Goal: Task Accomplishment & Management: Use online tool/utility

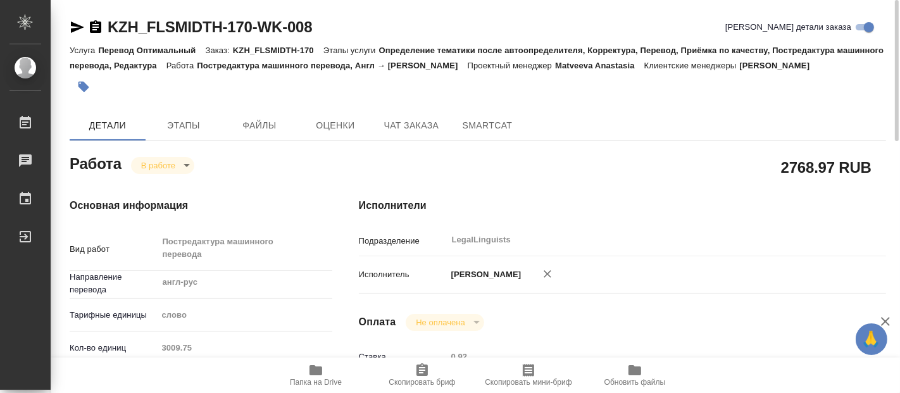
click at [108, 20] on link "KZH_FLSMIDTH-170-WK-008" at bounding box center [210, 26] width 204 height 17
type textarea "x"
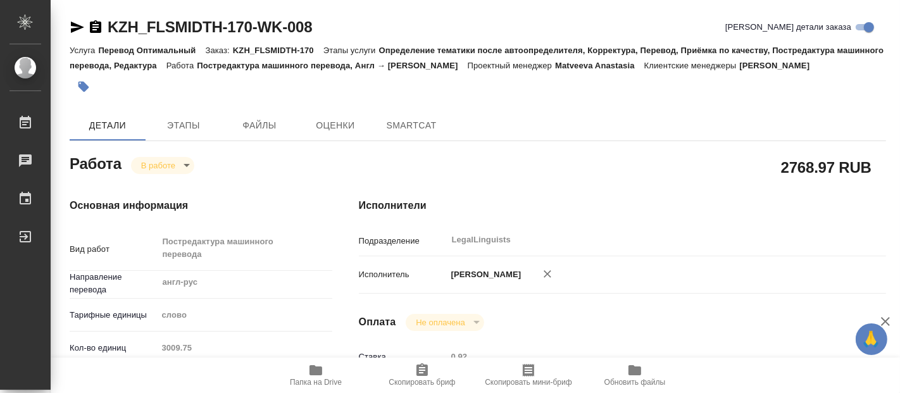
type textarea "x"
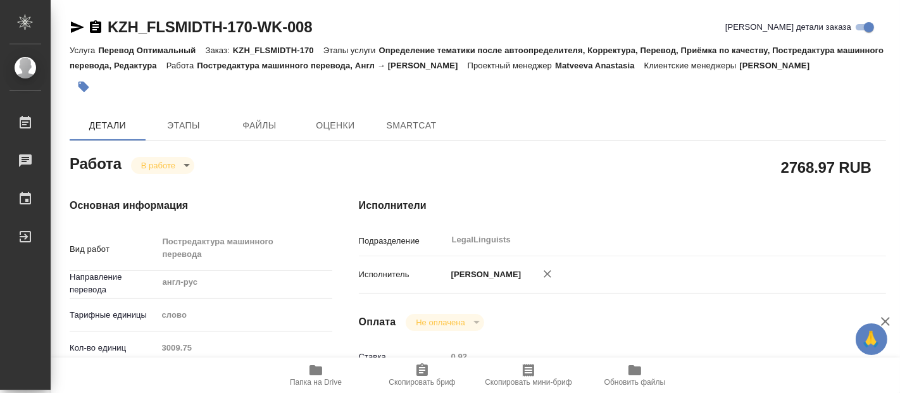
type textarea "x"
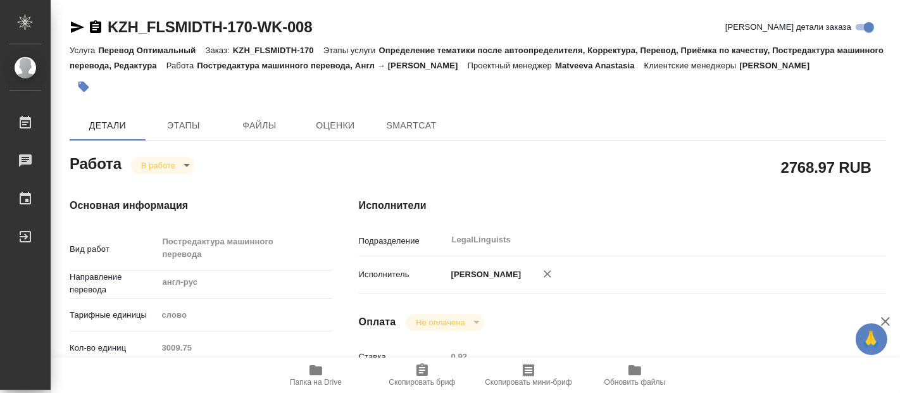
type textarea "x"
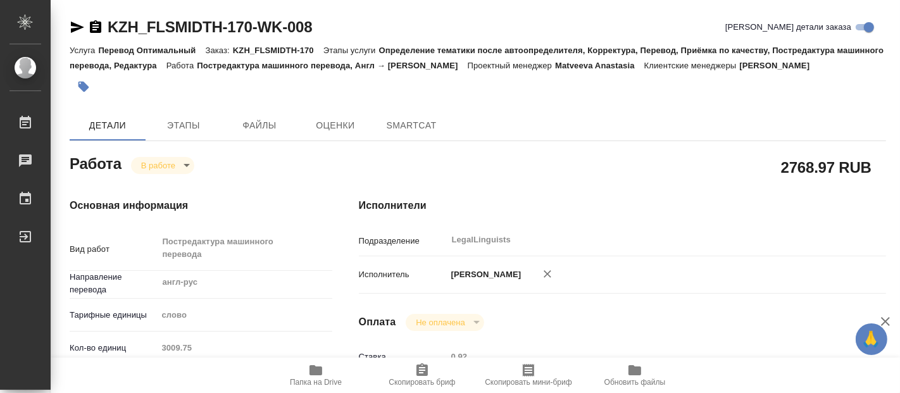
type textarea "x"
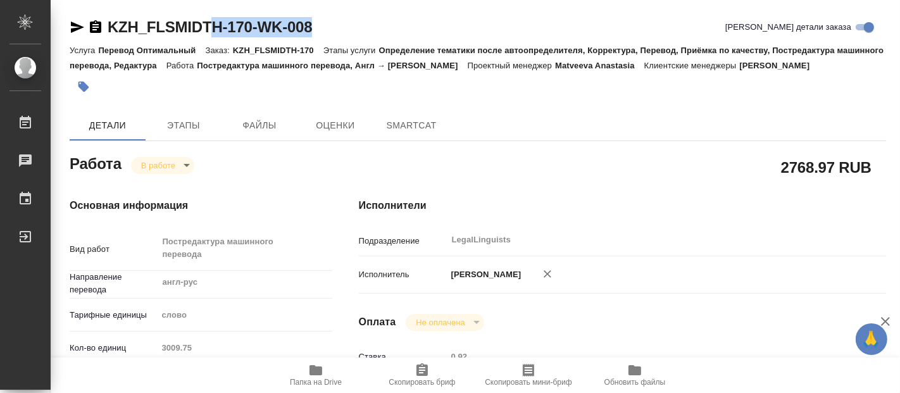
type textarea "x"
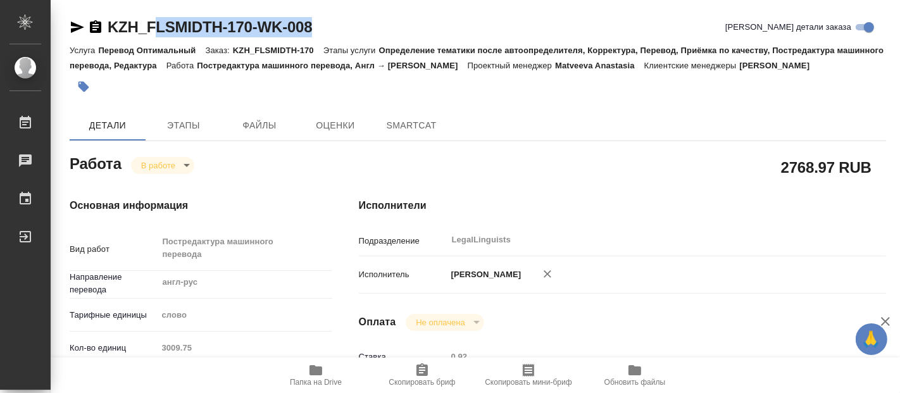
type textarea "x"
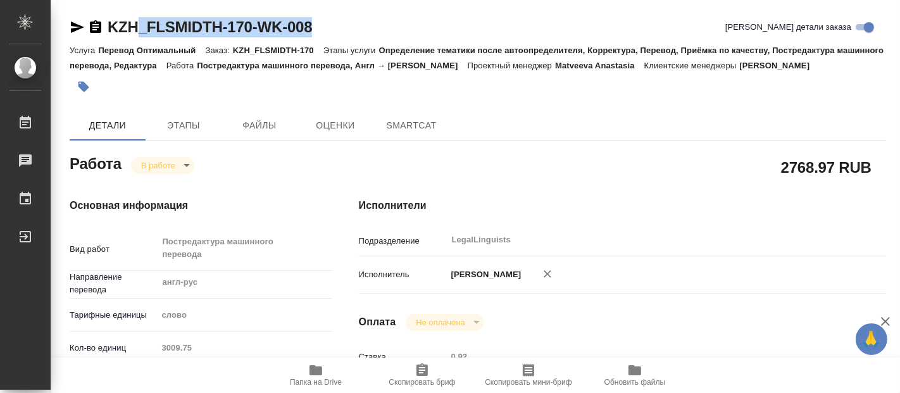
type textarea "x"
drag, startPoint x: 316, startPoint y: 25, endPoint x: 109, endPoint y: 30, distance: 207.7
click at [109, 30] on div "KZH_FLSMIDTH-170-WK-008 Кратко детали заказа" at bounding box center [478, 27] width 816 height 20
type textarea "x"
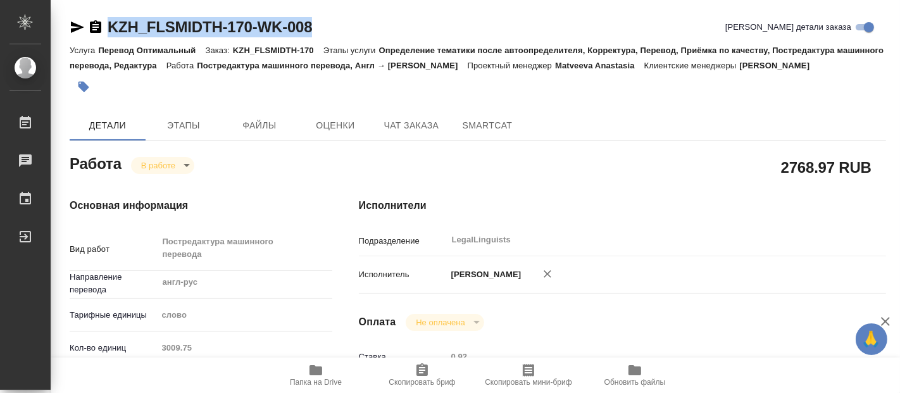
type textarea "x"
copy link "KZH_FLSMIDTH-170-WK-008"
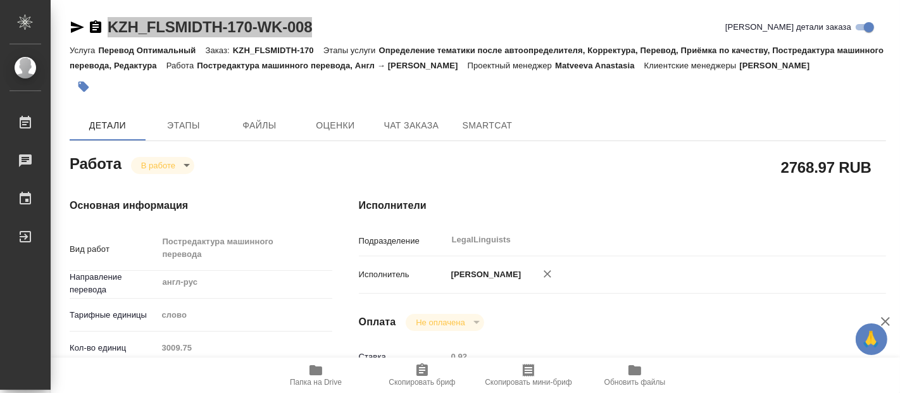
type textarea "x"
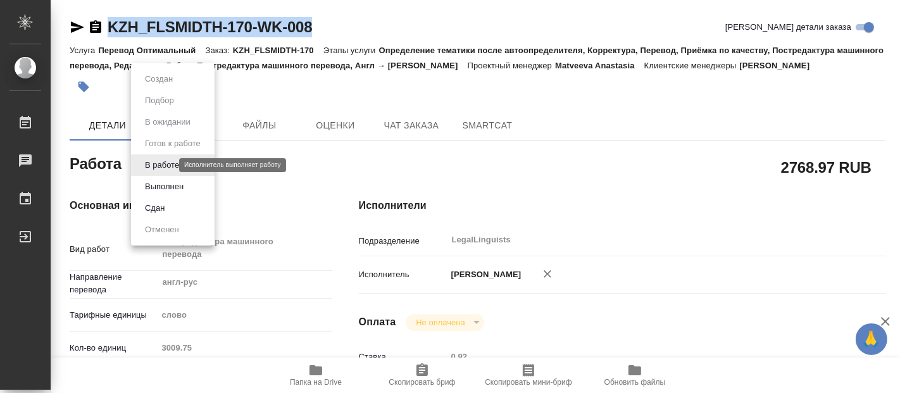
click at [167, 161] on body "🙏 .cls-1 fill:#fff; AWATERA Fadeeva Elena Работы 0 Чаты График Выйти KZH_FLSMID…" at bounding box center [450, 196] width 900 height 393
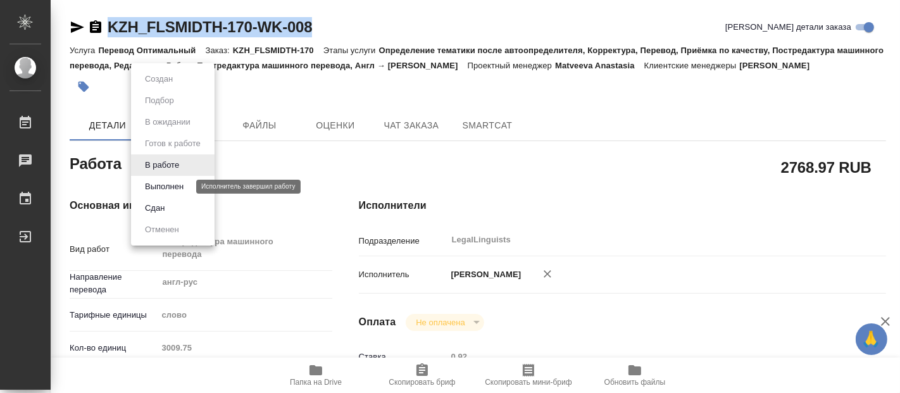
click at [157, 184] on button "Выполнен" at bounding box center [164, 187] width 46 height 14
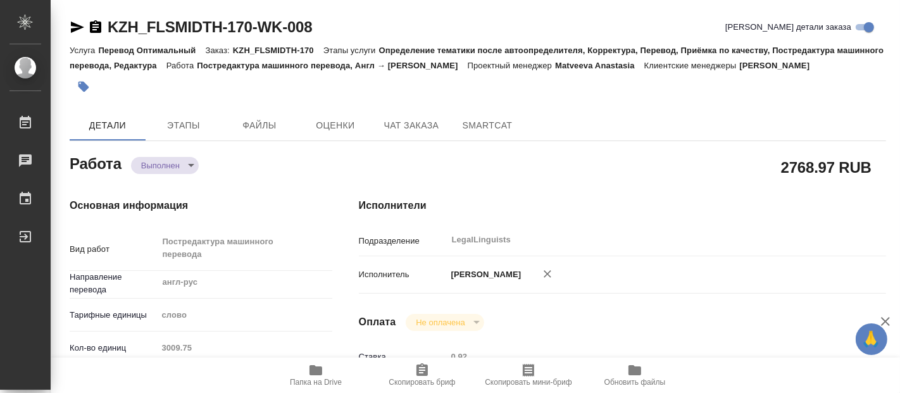
type textarea "x"
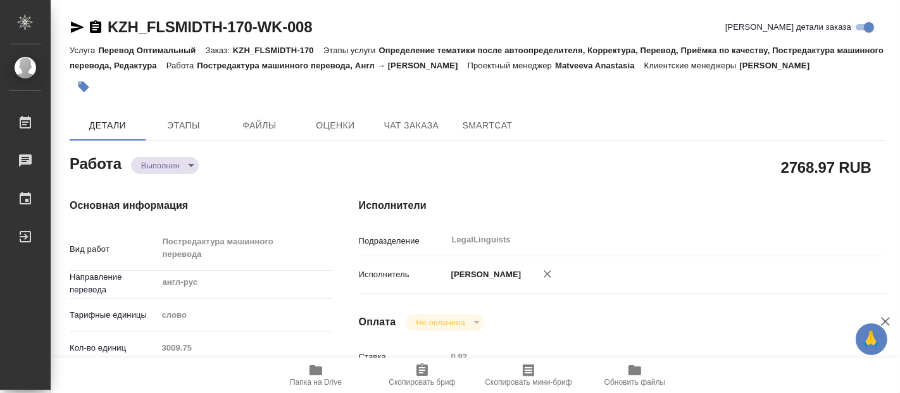
type textarea "x"
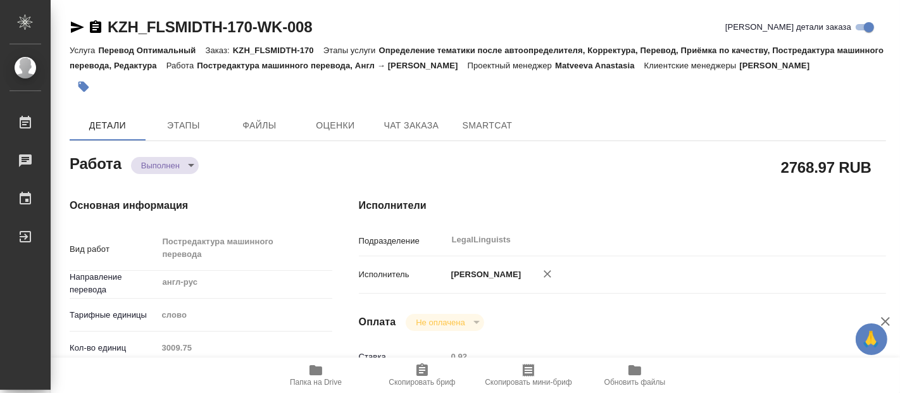
type textarea "x"
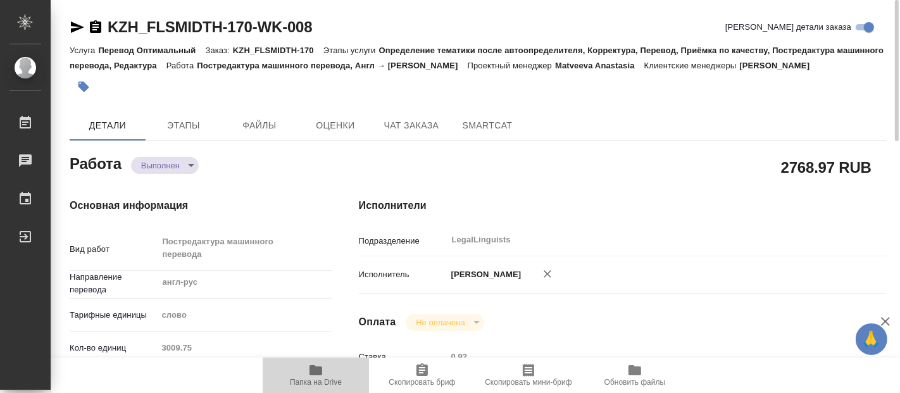
click at [334, 374] on span "Папка на Drive" at bounding box center [315, 375] width 91 height 24
